Goal: Complete application form

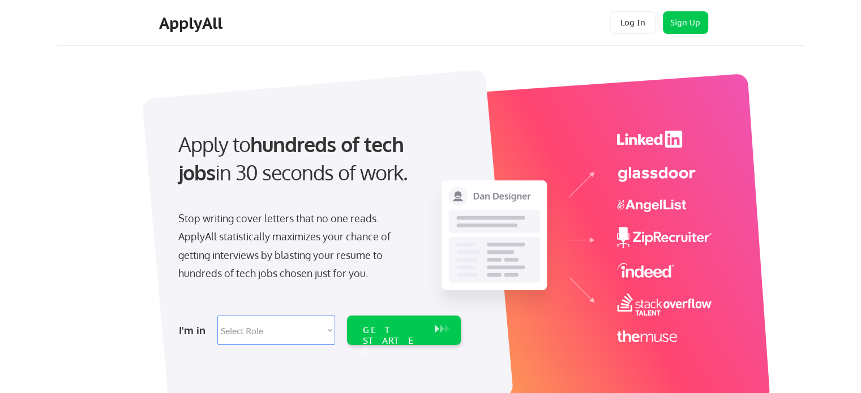
click at [290, 328] on select "Select Role Software Engineering Product Management Customer Success Sales UI/U…" at bounding box center [276, 330] width 118 height 29
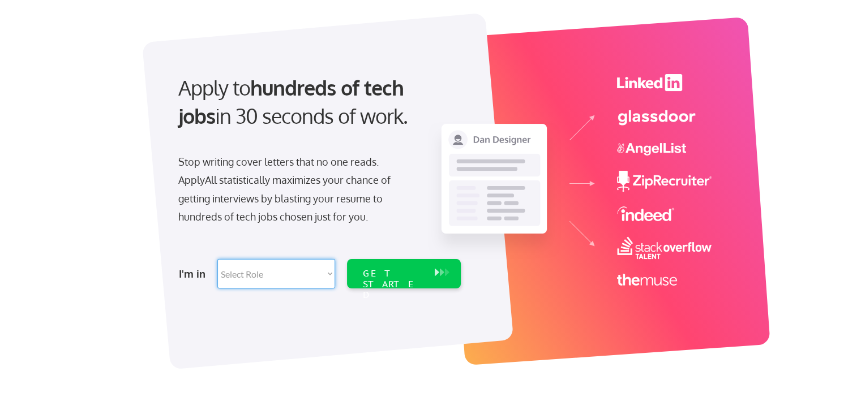
click at [264, 275] on select "Select Role Software Engineering Product Management Customer Success Sales UI/U…" at bounding box center [276, 273] width 118 height 29
select select ""tech_finance_biz_ops_cos""
click at [217, 259] on select "Select Role Software Engineering Product Management Customer Success Sales UI/U…" at bounding box center [276, 273] width 118 height 29
select select ""tech_finance_biz_ops_cos""
click at [282, 282] on select "Select Role Software Engineering Product Management Customer Success Sales UI/U…" at bounding box center [276, 273] width 118 height 29
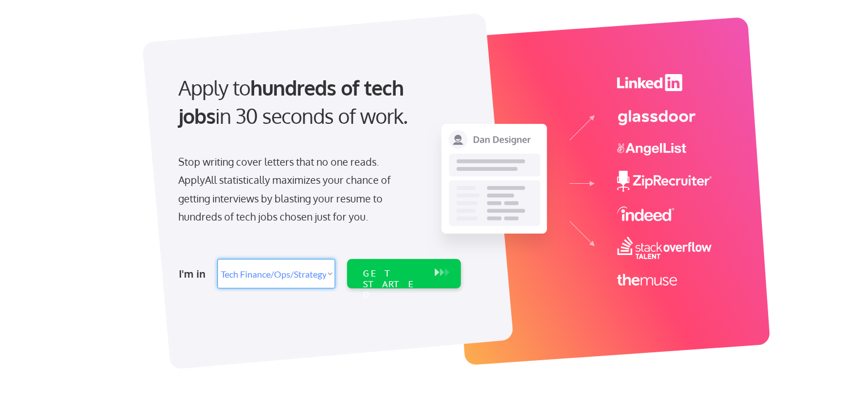
click at [254, 324] on div at bounding box center [327, 191] width 371 height 357
click at [391, 275] on div "GET STARTED" at bounding box center [393, 284] width 61 height 33
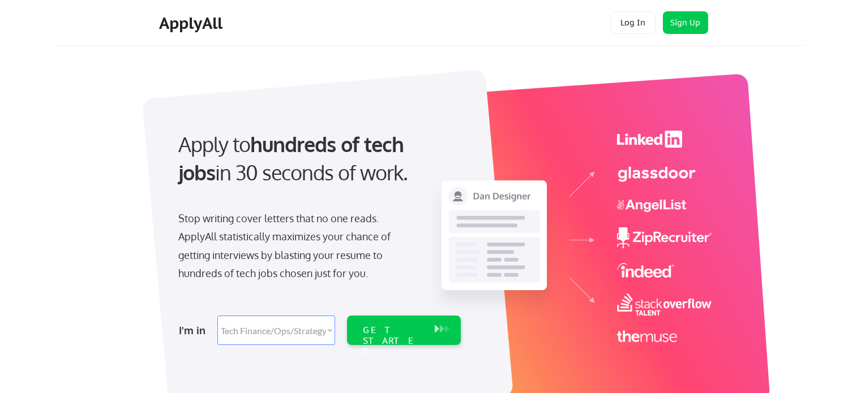
select select ""tech_finance_biz_ops_cos""
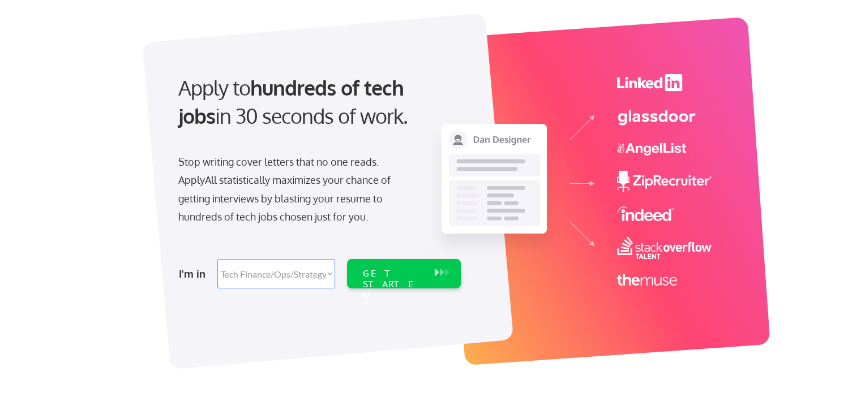
scroll to position [57, 0]
click at [443, 281] on div "GET STARTED" at bounding box center [404, 273] width 114 height 29
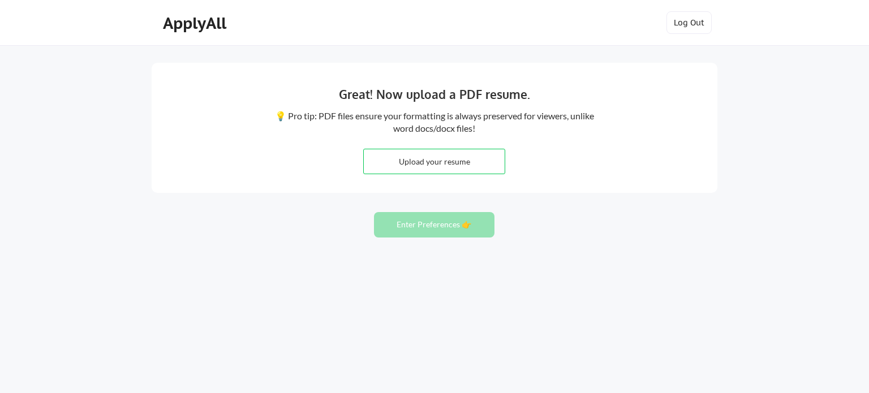
click at [432, 168] on input "file" at bounding box center [434, 161] width 141 height 24
type input "C:\fakepath\Aaron Byron - Resume (9-1-25).docx"
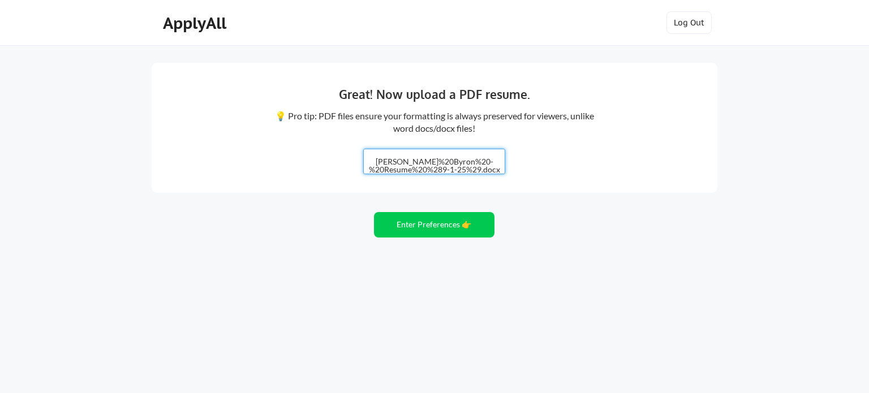
click at [442, 160] on input "file" at bounding box center [434, 161] width 141 height 24
click at [426, 165] on input "file" at bounding box center [434, 161] width 141 height 24
click at [460, 160] on input "file" at bounding box center [434, 161] width 141 height 24
type input "C:\fakepath\Aaron Byron - Resume (9-1-25).pdf"
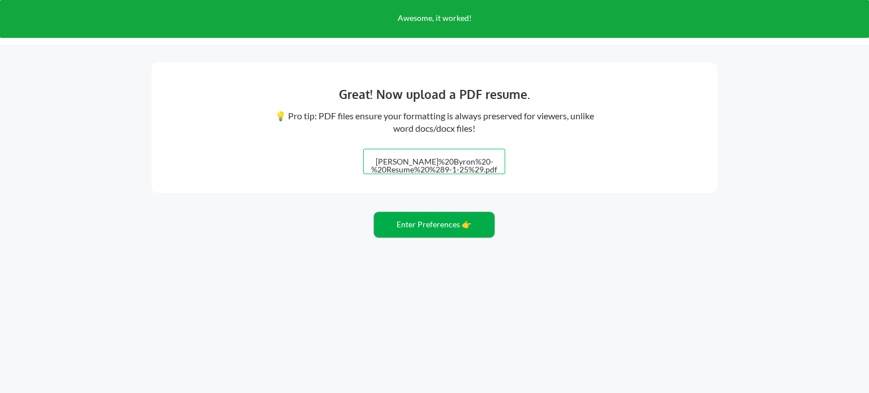
click at [442, 230] on button "Enter Preferences 👉" at bounding box center [434, 224] width 121 height 25
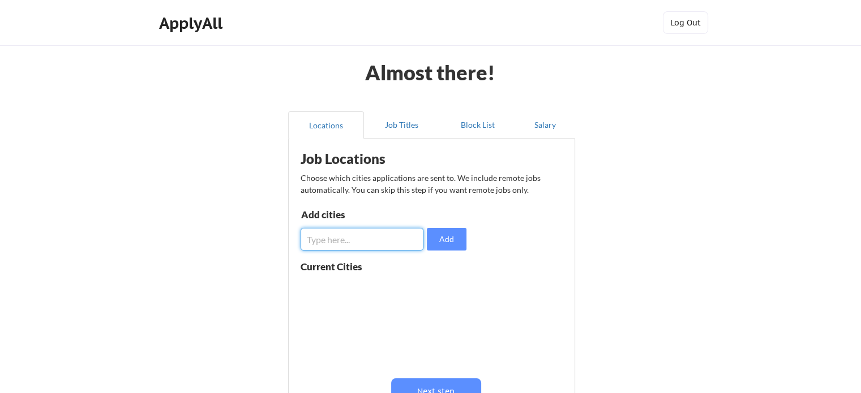
click at [360, 237] on input "input" at bounding box center [362, 239] width 123 height 23
type input "[US_STATE]"
click at [442, 236] on button "Add" at bounding box center [447, 239] width 40 height 23
click at [359, 241] on input "input" at bounding box center [362, 239] width 123 height 23
type input "[GEOGRAPHIC_DATA], [GEOGRAPHIC_DATA]"
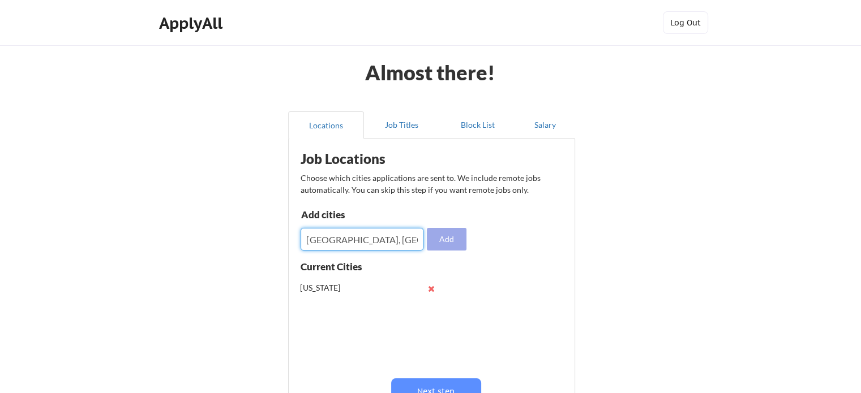
click at [459, 235] on button "Add" at bounding box center [447, 239] width 40 height 23
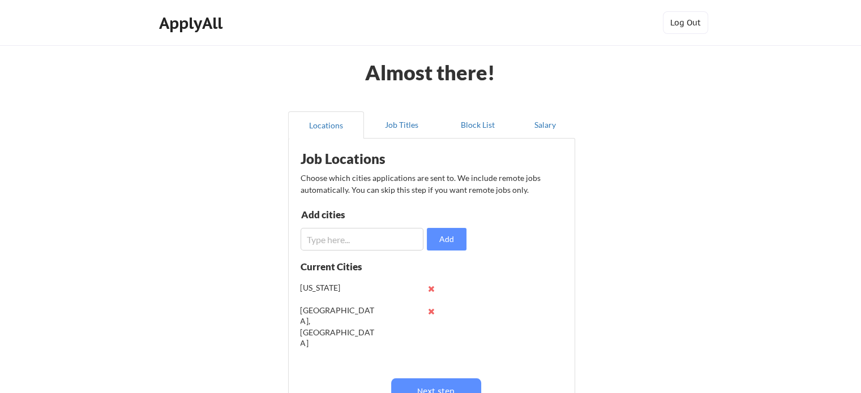
click at [431, 288] on button at bounding box center [431, 289] width 8 height 8
click at [369, 244] on input "input" at bounding box center [362, 239] width 123 height 23
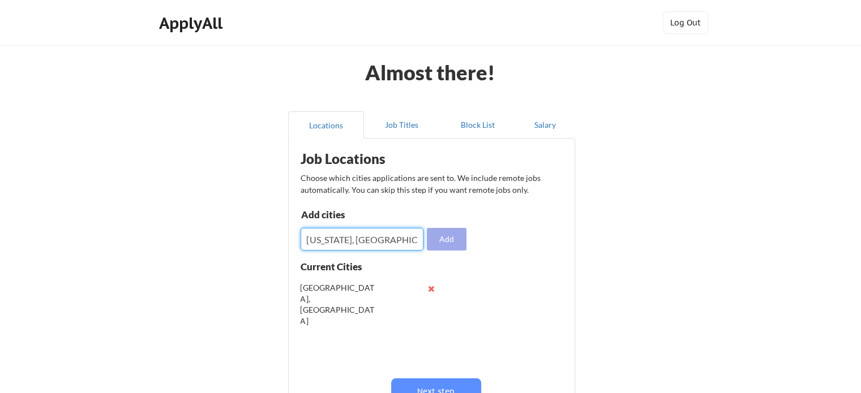
type input "[US_STATE], [GEOGRAPHIC_DATA]"
click at [441, 244] on button "Add" at bounding box center [447, 239] width 40 height 23
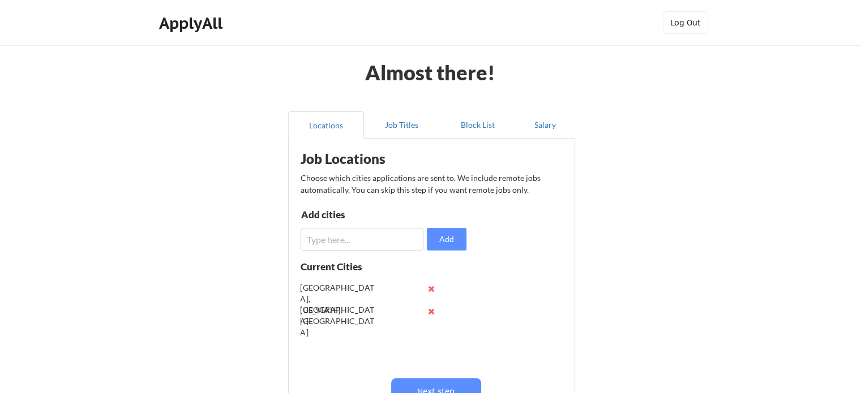
click at [352, 244] on input "input" at bounding box center [362, 239] width 123 height 23
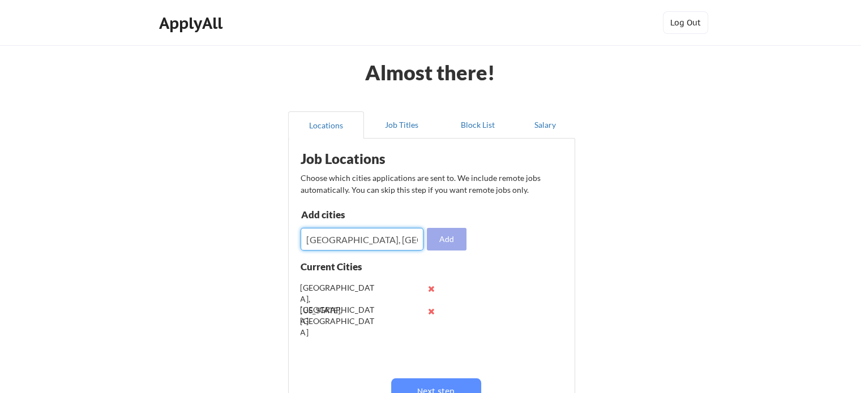
type input "Danbury, CT"
click at [445, 239] on button "Add" at bounding box center [447, 239] width 40 height 23
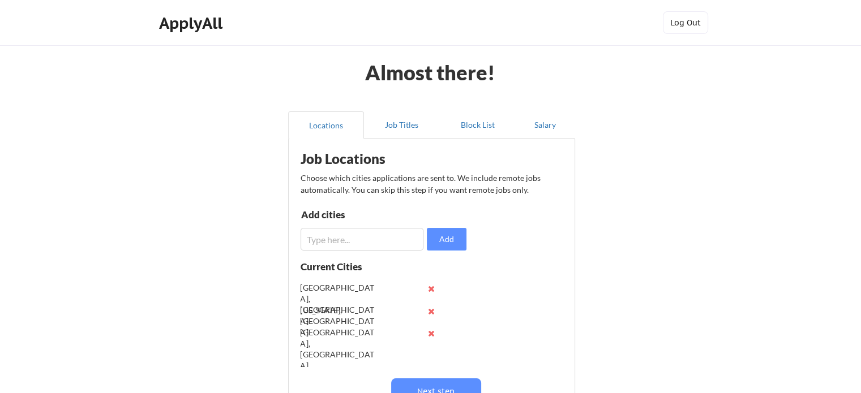
click at [339, 248] on input "input" at bounding box center [362, 239] width 123 height 23
type input "Stamford, CT"
click at [339, 237] on input "input" at bounding box center [362, 239] width 123 height 23
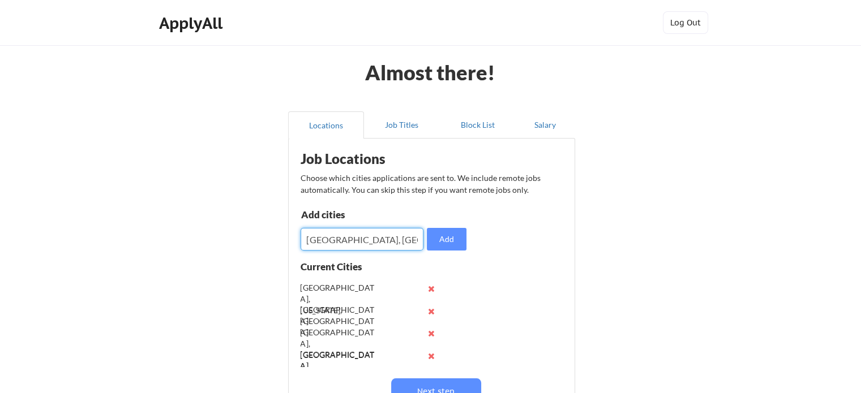
type input "White Plains, NY"
click at [339, 237] on input "input" at bounding box center [362, 239] width 123 height 23
type input "Greenwich"
click at [394, 237] on input "input" at bounding box center [362, 239] width 123 height 23
type input "n"
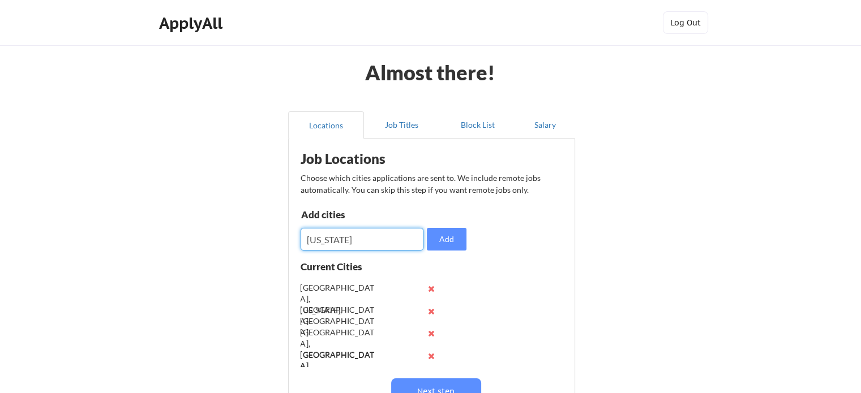
type input "New York"
click at [394, 237] on input "input" at bounding box center [362, 239] width 123 height 23
type input "Danbury"
click at [394, 237] on input "input" at bounding box center [362, 239] width 123 height 23
type input "Stamford"
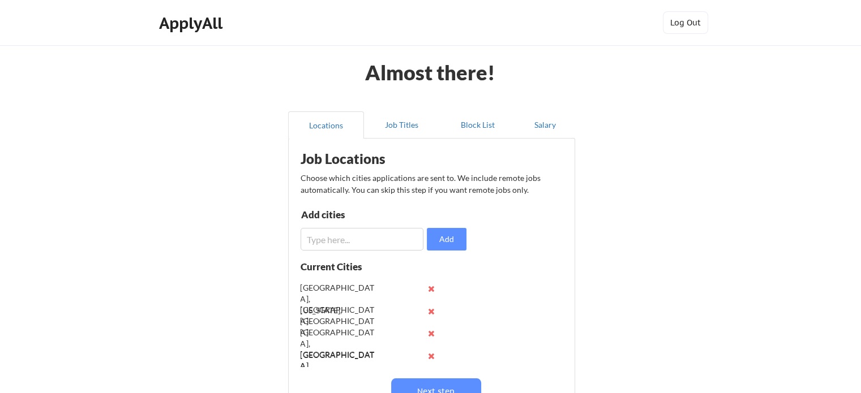
click at [334, 238] on input "input" at bounding box center [362, 239] width 123 height 23
click at [333, 239] on input "input" at bounding box center [362, 239] width 123 height 23
type input "F"
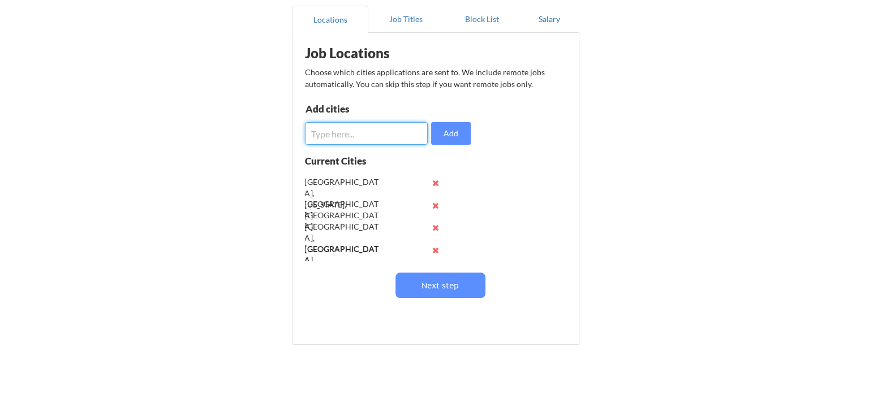
scroll to position [113, 0]
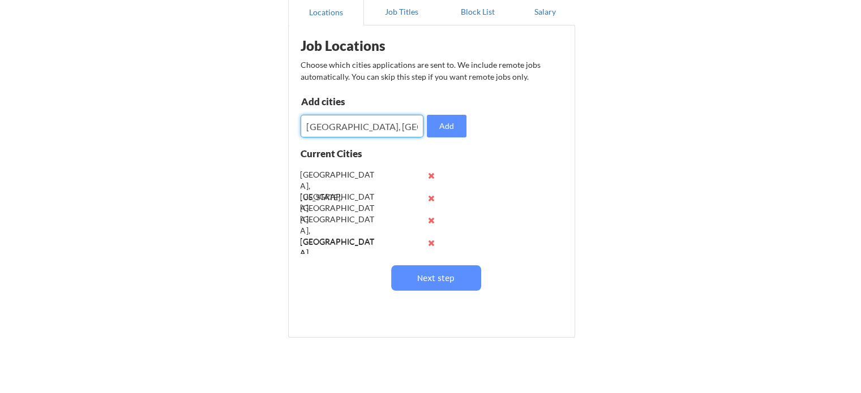
type input "Newport, RI"
click at [374, 128] on input "input" at bounding box center [362, 126] width 123 height 23
type input "Newport"
click at [382, 126] on input "input" at bounding box center [362, 126] width 123 height 23
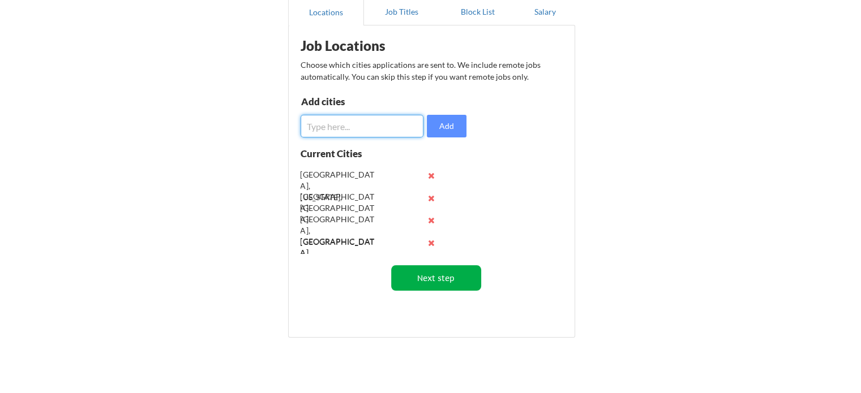
click at [449, 275] on button "Next step" at bounding box center [436, 277] width 90 height 25
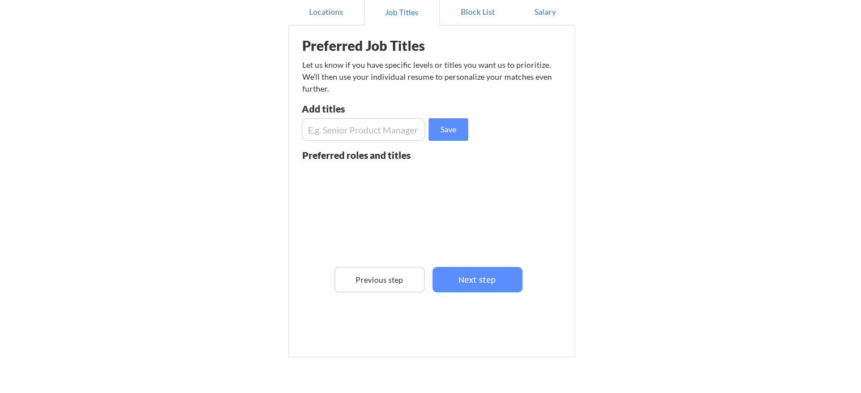
click at [360, 136] on input "input" at bounding box center [363, 129] width 123 height 23
type input "Operations"
click at [360, 128] on input "input" at bounding box center [363, 129] width 123 height 23
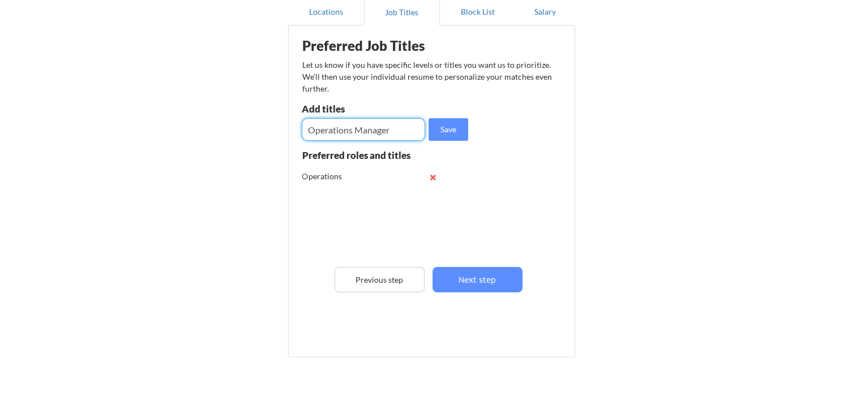
type input "Operations Manager"
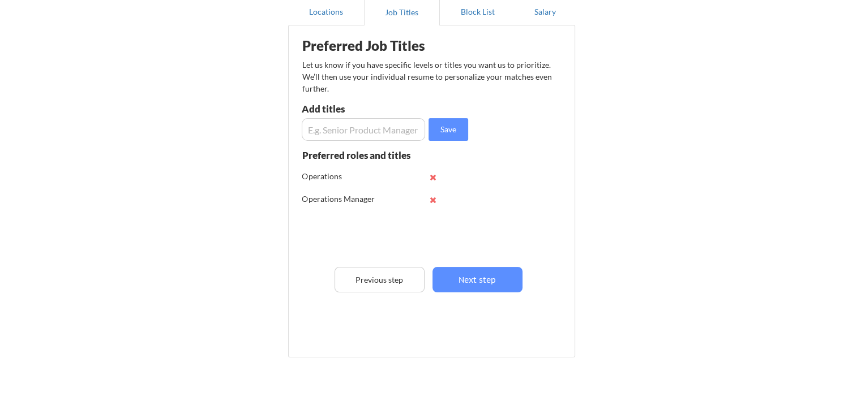
click at [360, 128] on input "input" at bounding box center [363, 129] width 123 height 23
type input "Chief of Staff"
click at [360, 128] on input "input" at bounding box center [363, 129] width 123 height 23
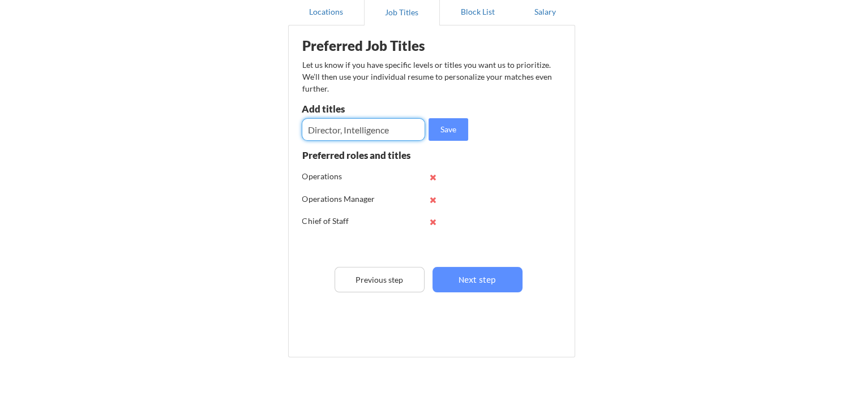
type input "Director, Intelligence"
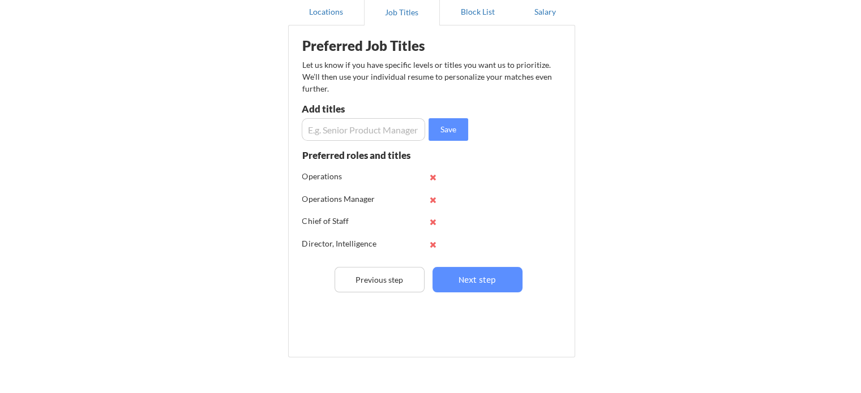
click at [360, 128] on input "input" at bounding box center [363, 129] width 123 height 23
type input "VP Operations"
click at [481, 280] on button "Next step" at bounding box center [477, 279] width 90 height 25
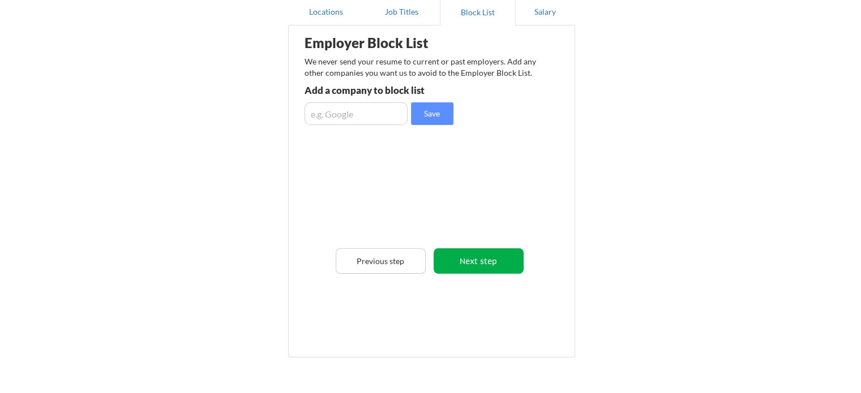
click at [489, 261] on button "Next step" at bounding box center [479, 261] width 90 height 25
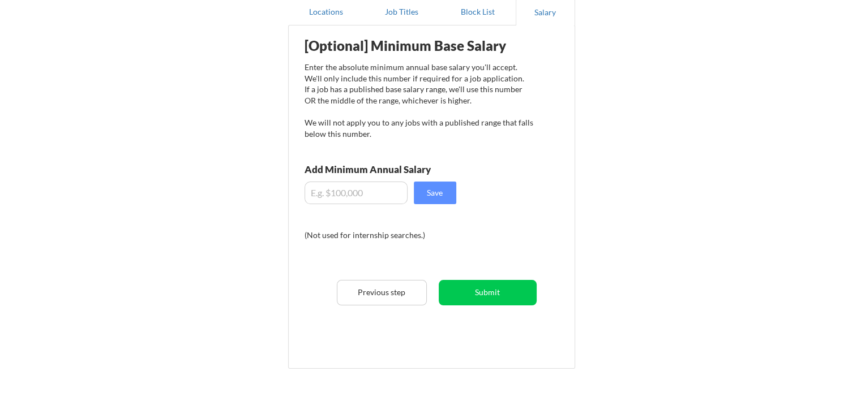
click at [339, 192] on input "input" at bounding box center [356, 193] width 103 height 23
type input "$160,000"
click at [430, 196] on button "Save" at bounding box center [435, 193] width 42 height 23
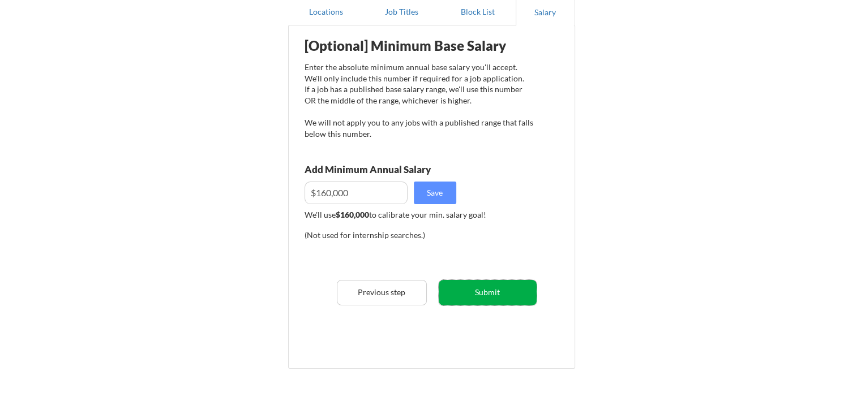
click at [491, 293] on button "Submit" at bounding box center [488, 292] width 98 height 25
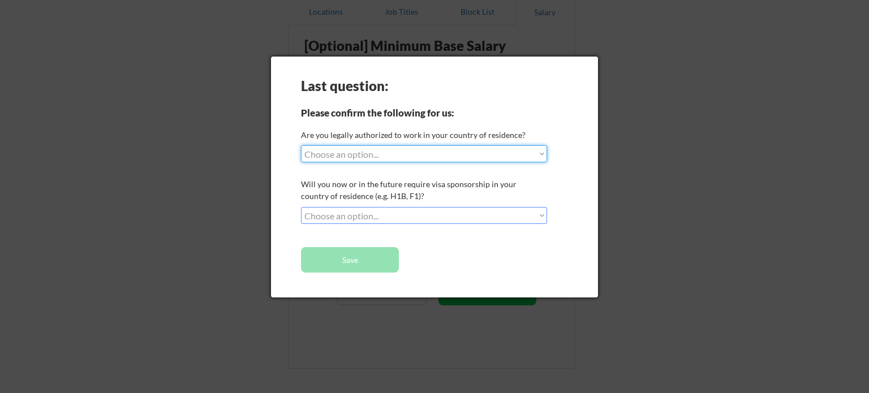
click at [395, 156] on select "Choose an option... Yes, I am a US Citizen Yes, I am a Canadian Citizen Yes, I …" at bounding box center [424, 153] width 246 height 17
select select ""yes__i_am_a_us_citizen""
click at [301, 145] on select "Choose an option... Yes, I am a US Citizen Yes, I am a Canadian Citizen Yes, I …" at bounding box center [424, 153] width 246 height 17
click at [387, 216] on select "Choose an option... No, I will not need sponsorship Yes, I will need sponsorship" at bounding box center [424, 215] width 246 height 17
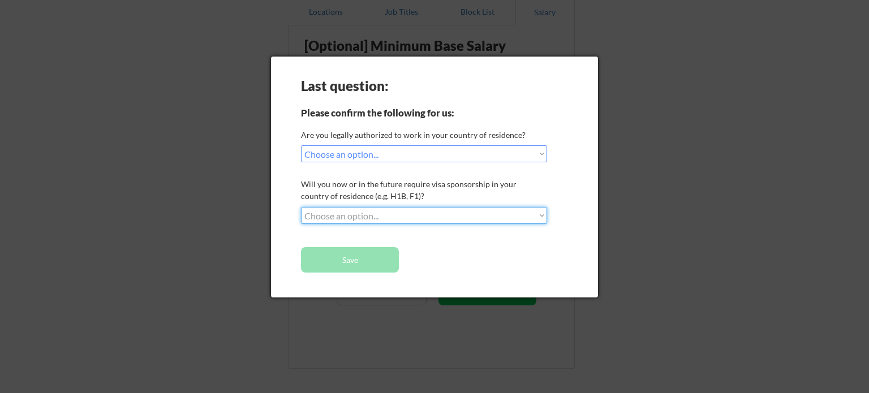
select select ""no__i_will_not_need_sponsorship""
click at [301, 207] on select "Choose an option... No, I will not need sponsorship Yes, I will need sponsorship" at bounding box center [424, 215] width 246 height 17
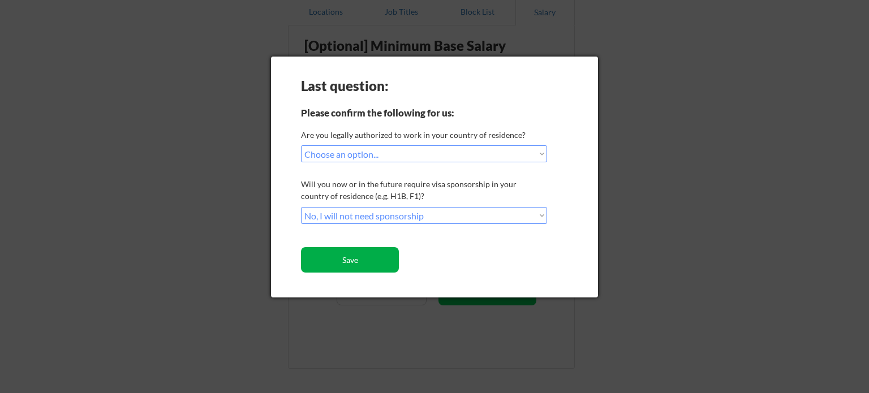
click at [356, 263] on button "Save" at bounding box center [350, 259] width 98 height 25
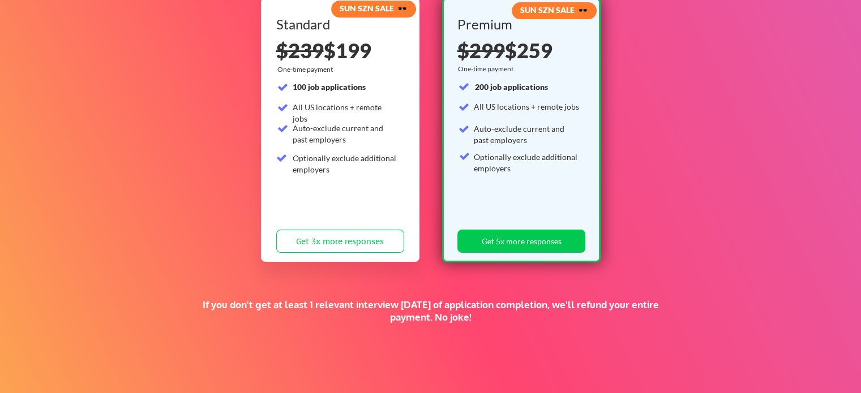
scroll to position [44, 0]
